Goal: Navigation & Orientation: Find specific page/section

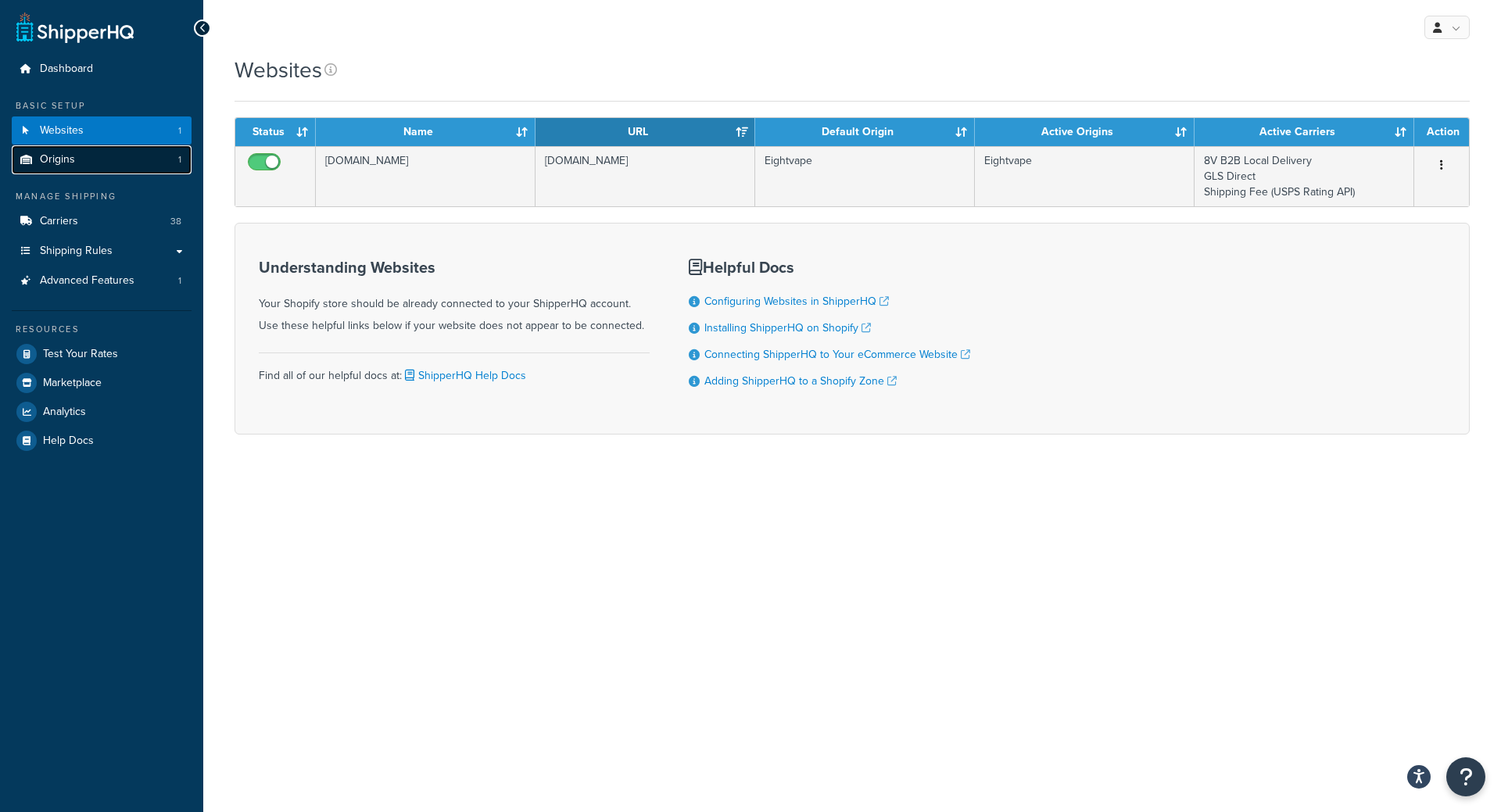
click at [111, 159] on link "Origins 1" at bounding box center [101, 159] width 180 height 29
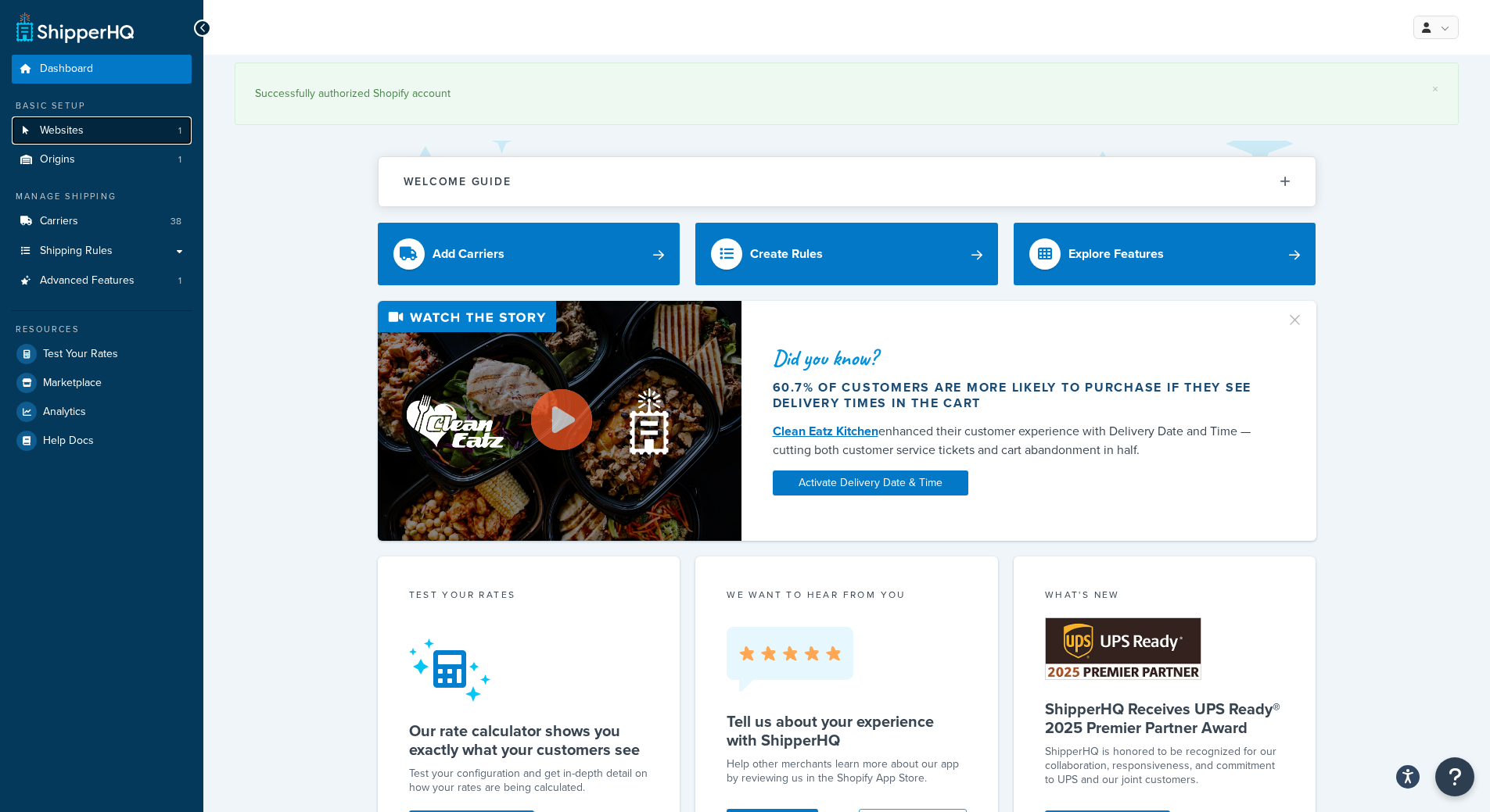
drag, startPoint x: 0, startPoint y: 0, endPoint x: 58, endPoint y: 131, distance: 143.3
click at [58, 131] on span "Websites" at bounding box center [62, 131] width 44 height 13
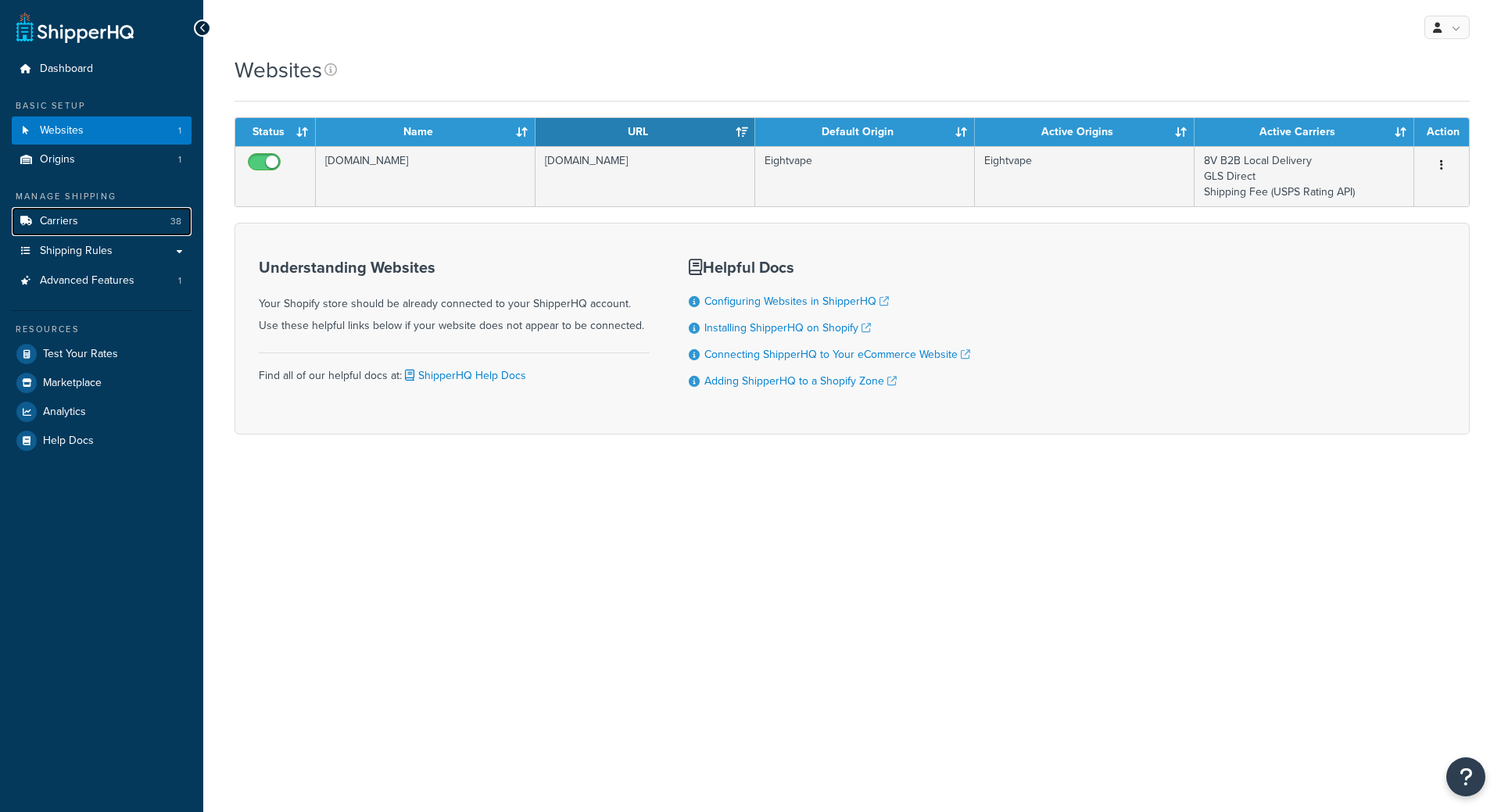
click at [112, 226] on link "Carriers 38" at bounding box center [101, 221] width 180 height 29
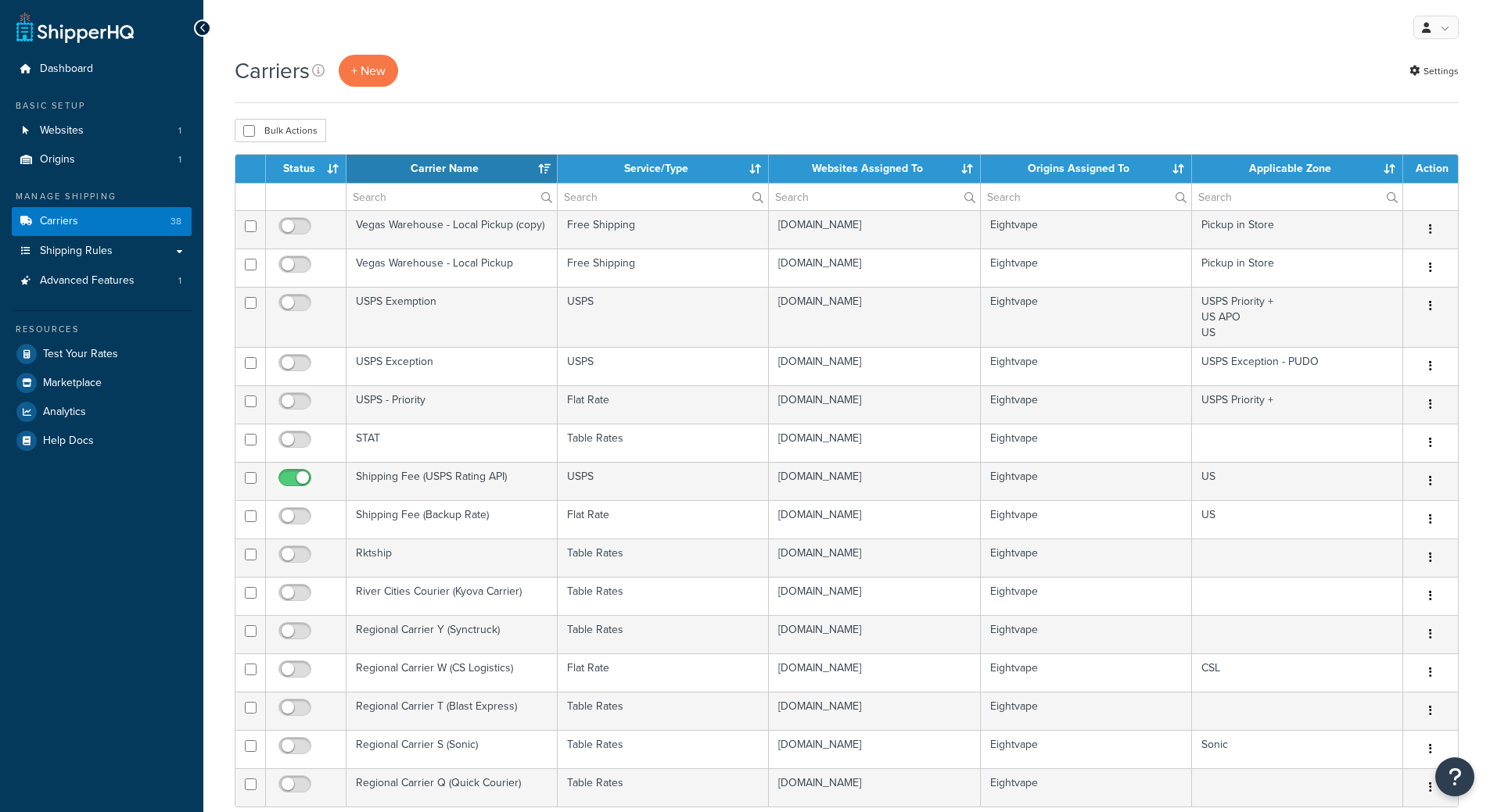
select select "15"
